Goal: Navigation & Orientation: Find specific page/section

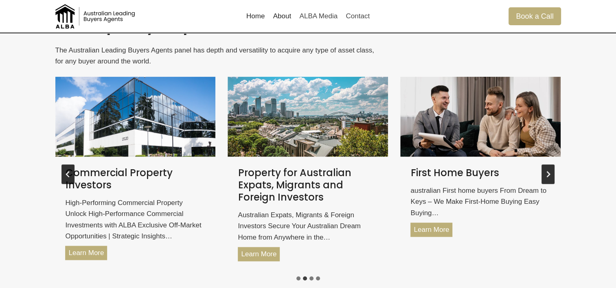
scroll to position [1145, 0]
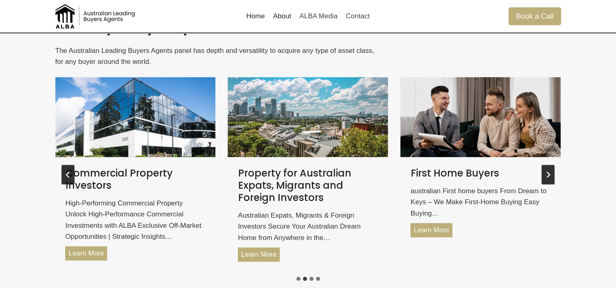
click at [544, 173] on icon "Next slide" at bounding box center [547, 174] width 7 height 7
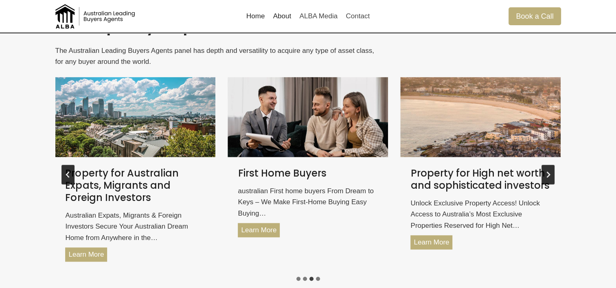
click at [544, 173] on icon "Next slide" at bounding box center [547, 174] width 7 height 7
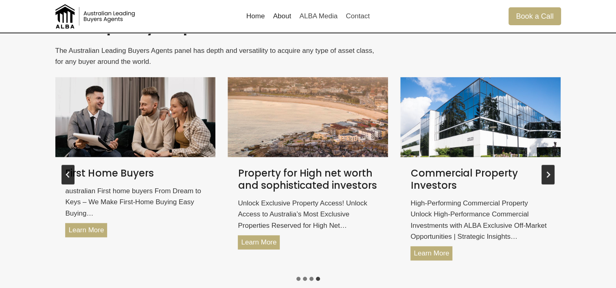
click at [544, 173] on icon "Go to first slide" at bounding box center [547, 174] width 7 height 7
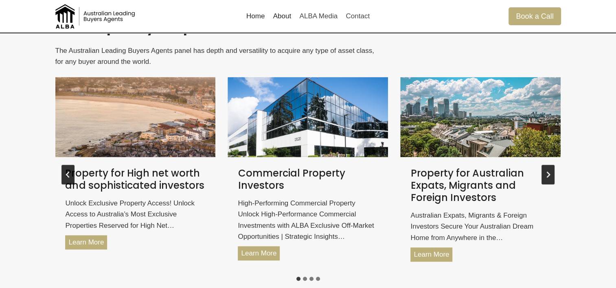
click at [544, 173] on icon "Next slide" at bounding box center [547, 174] width 7 height 7
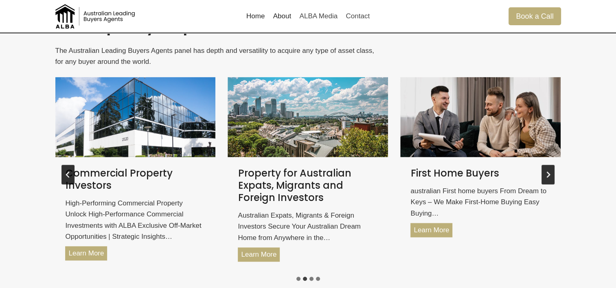
click at [544, 173] on icon "Next slide" at bounding box center [547, 174] width 7 height 7
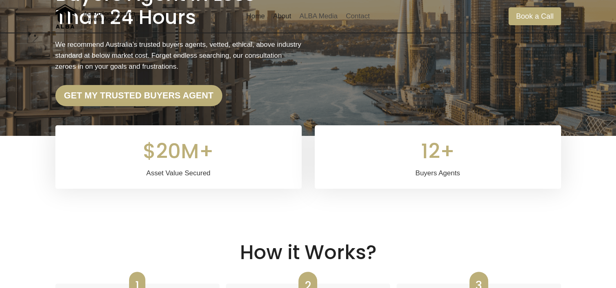
scroll to position [0, 0]
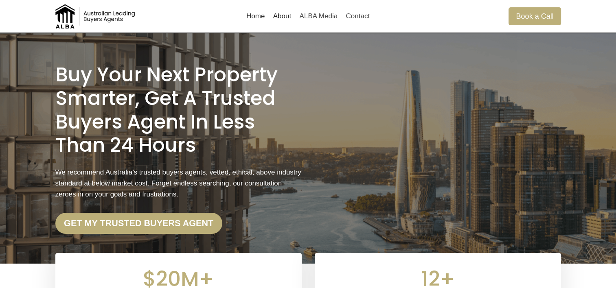
click at [287, 16] on link "About" at bounding box center [282, 17] width 26 height 20
click at [256, 19] on link "Home" at bounding box center [255, 17] width 27 height 20
